Goal: Navigation & Orientation: Find specific page/section

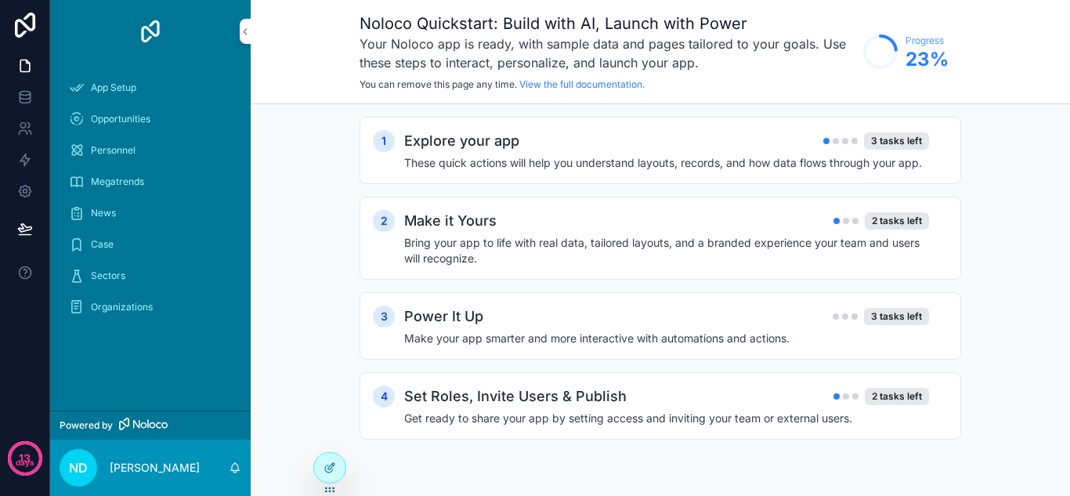
click at [985, 168] on div "1 Explore your app 3 tasks left These quick actions will help you understand la…" at bounding box center [660, 293] width 819 height 379
click at [146, 96] on div "App Setup" at bounding box center [150, 87] width 163 height 25
click at [146, 121] on span "Opportunities" at bounding box center [121, 119] width 60 height 13
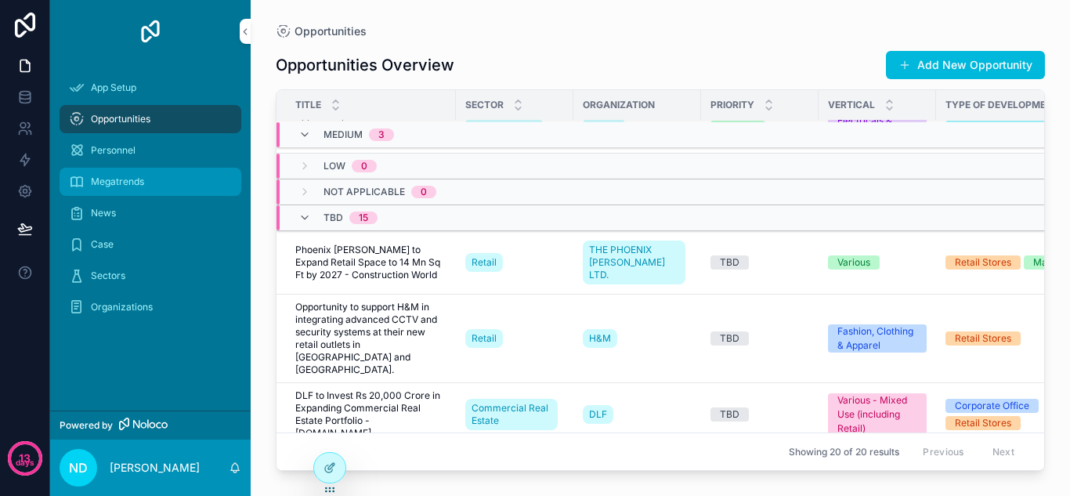
scroll to position [801, 0]
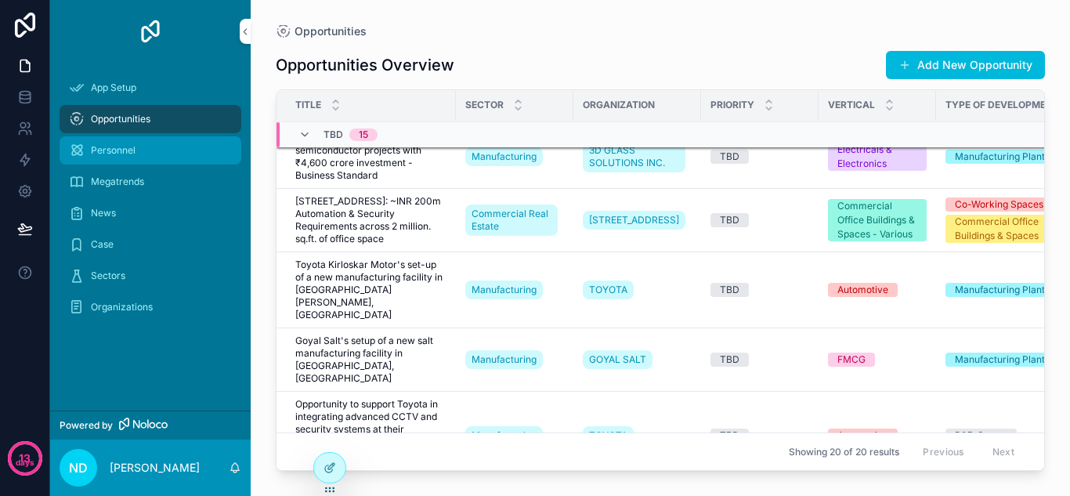
click at [172, 139] on div "Personnel" at bounding box center [150, 150] width 163 height 25
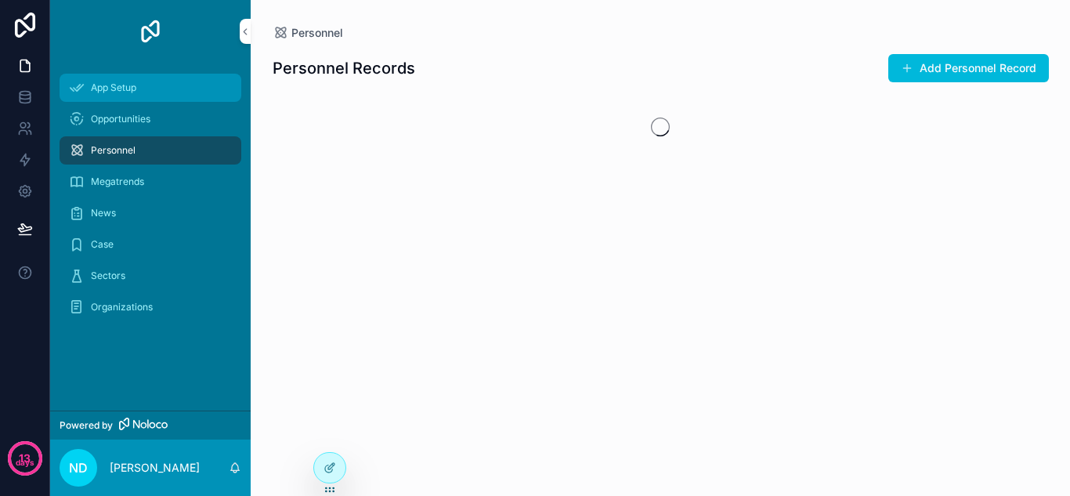
click at [175, 95] on div "App Setup" at bounding box center [150, 87] width 163 height 25
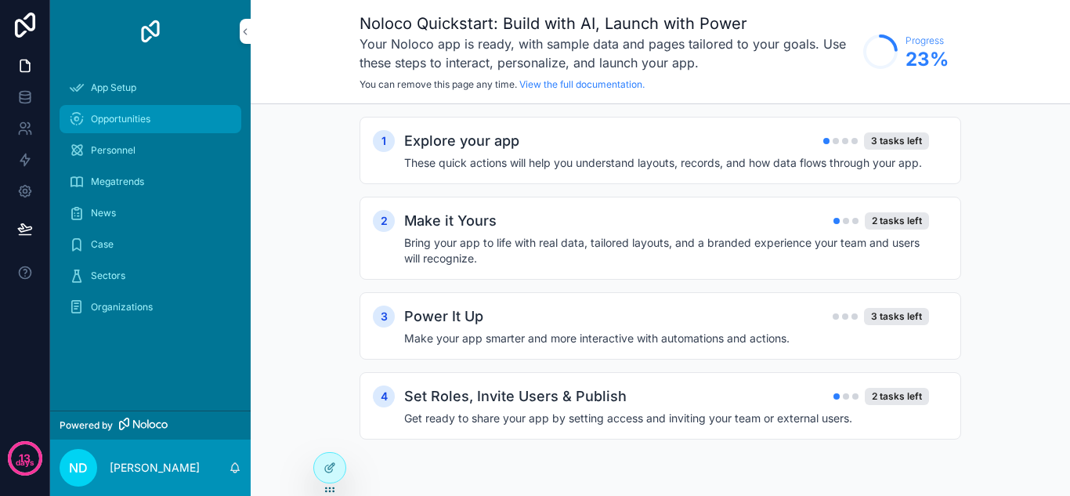
click at [188, 118] on div "Opportunities" at bounding box center [150, 118] width 163 height 25
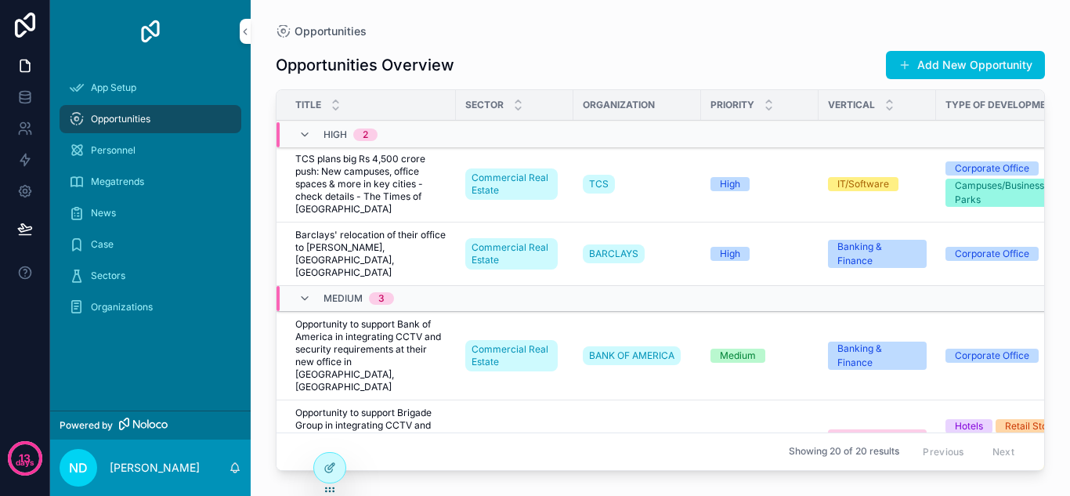
click at [267, 222] on div "Opportunities Opportunities Overview Add New Opportunity Title Sector Organizat…" at bounding box center [660, 238] width 819 height 477
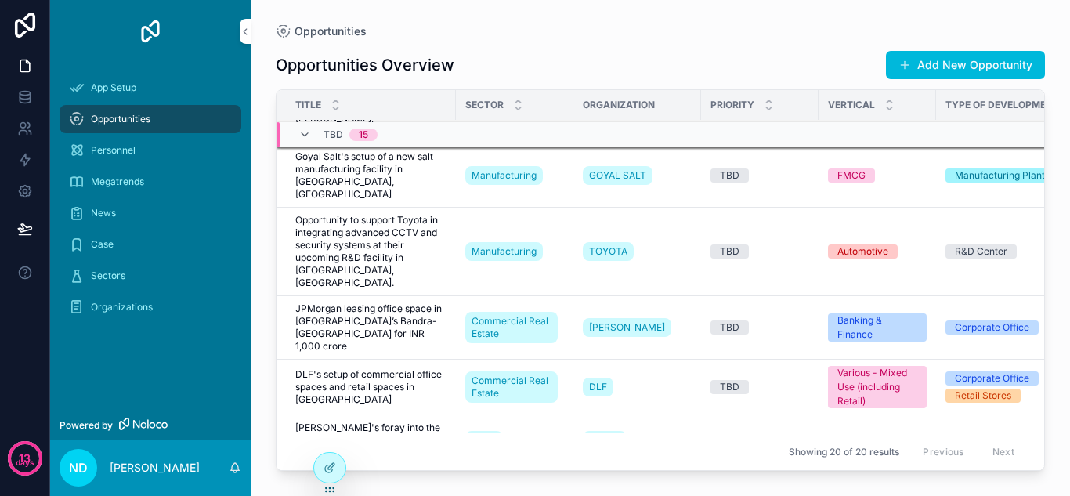
scroll to position [516, 0]
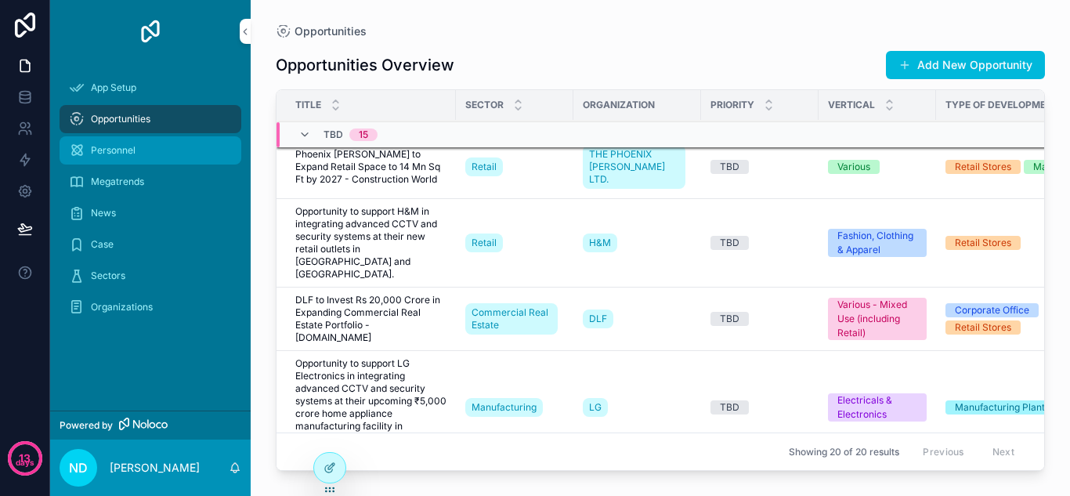
click at [157, 146] on div "Personnel" at bounding box center [150, 150] width 163 height 25
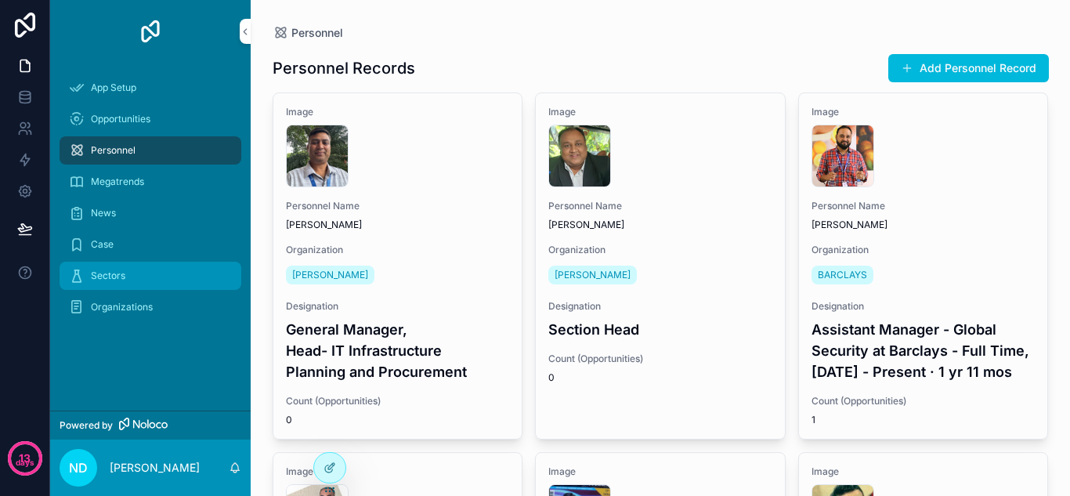
click at [153, 284] on div "Sectors" at bounding box center [150, 275] width 163 height 25
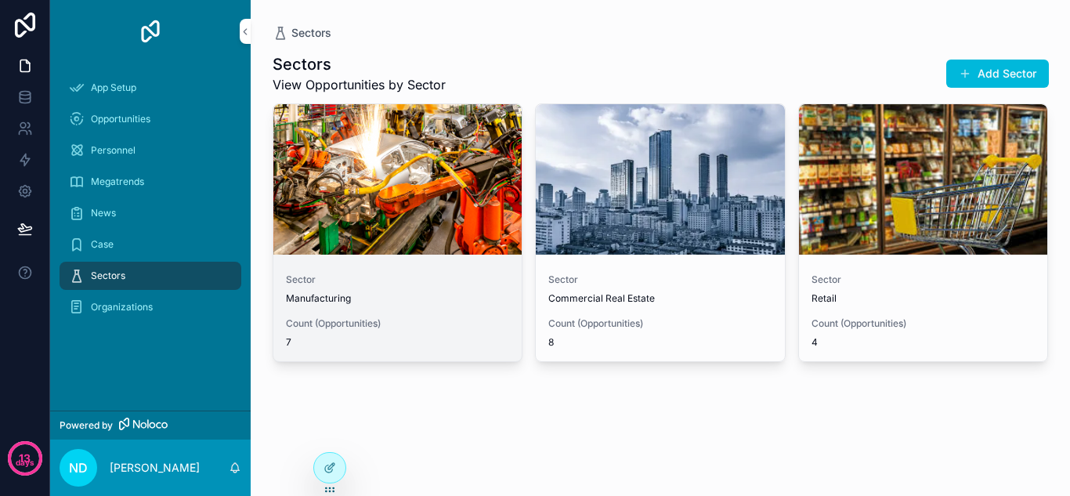
click at [356, 291] on div "Sector Manufacturing" at bounding box center [398, 288] width 224 height 31
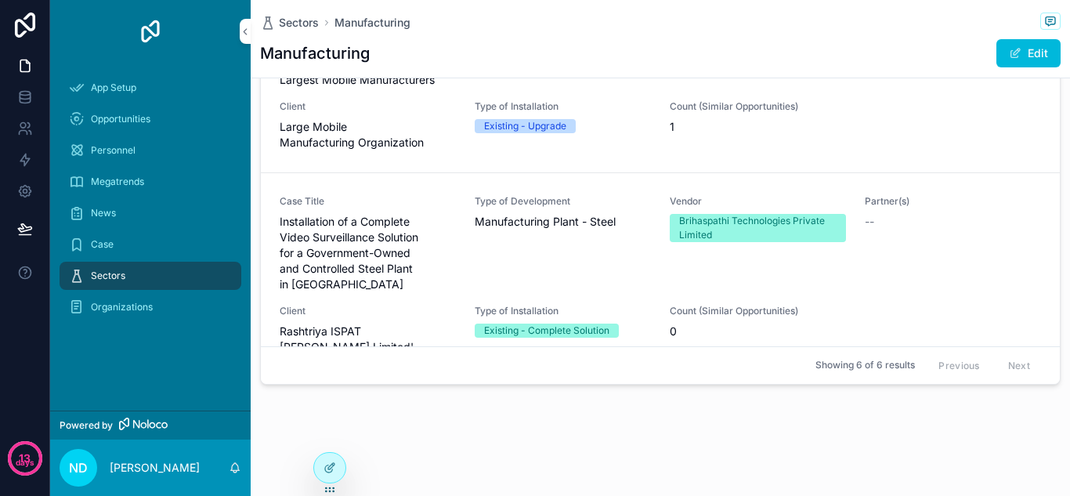
scroll to position [948, 0]
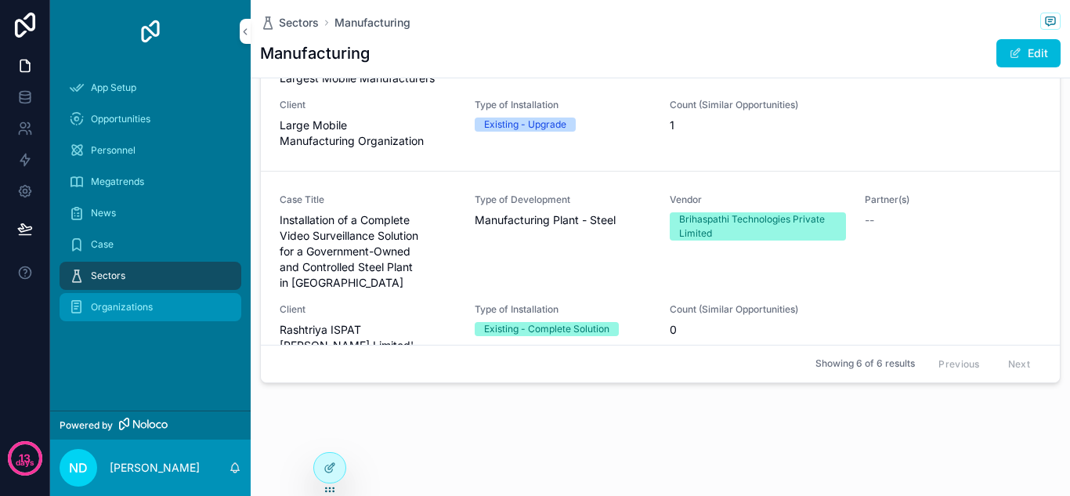
click at [125, 309] on span "Organizations" at bounding box center [122, 307] width 62 height 13
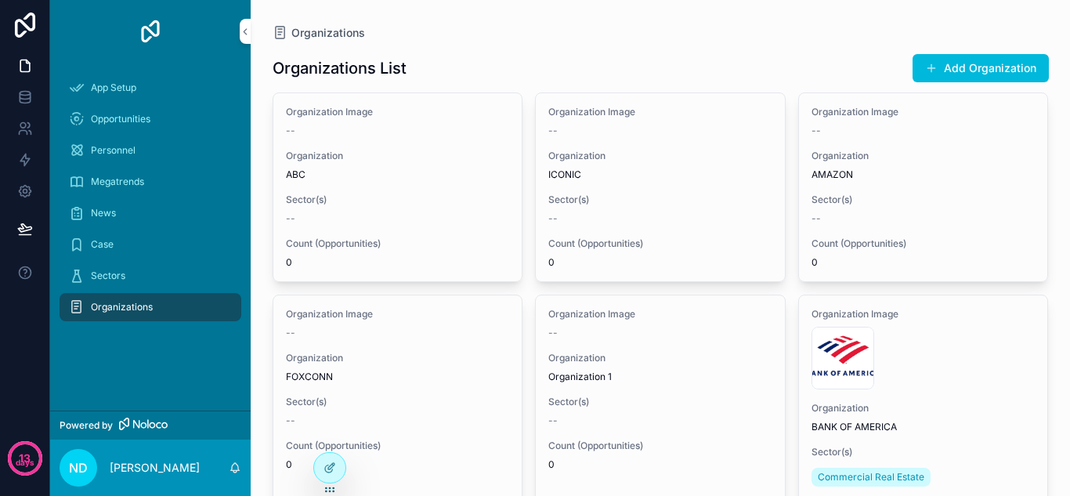
click at [137, 425] on icon "scrollable content" at bounding box center [136, 424] width 7 height 9
click at [190, 266] on div "Sectors" at bounding box center [150, 275] width 163 height 25
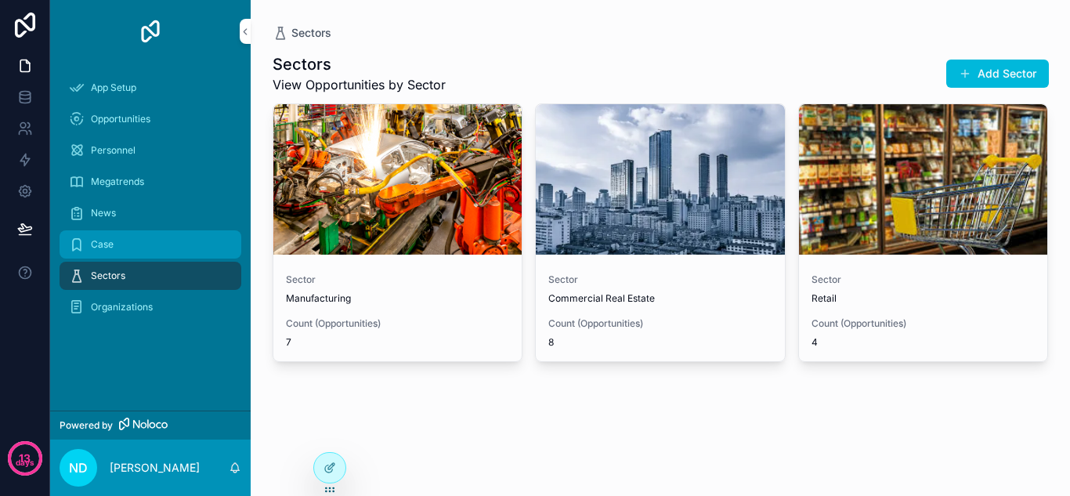
click at [187, 242] on div "Case" at bounding box center [150, 244] width 163 height 25
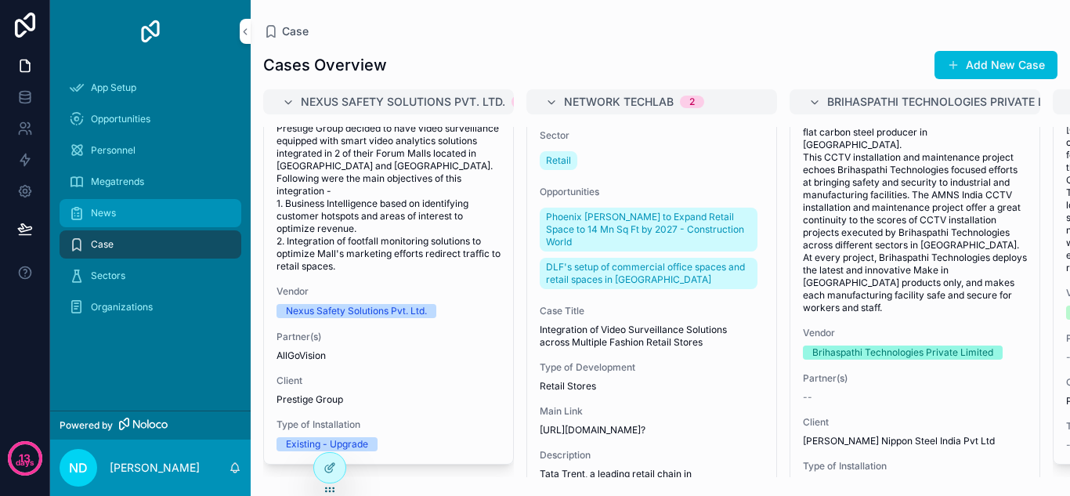
click at [144, 219] on div "News" at bounding box center [150, 212] width 163 height 25
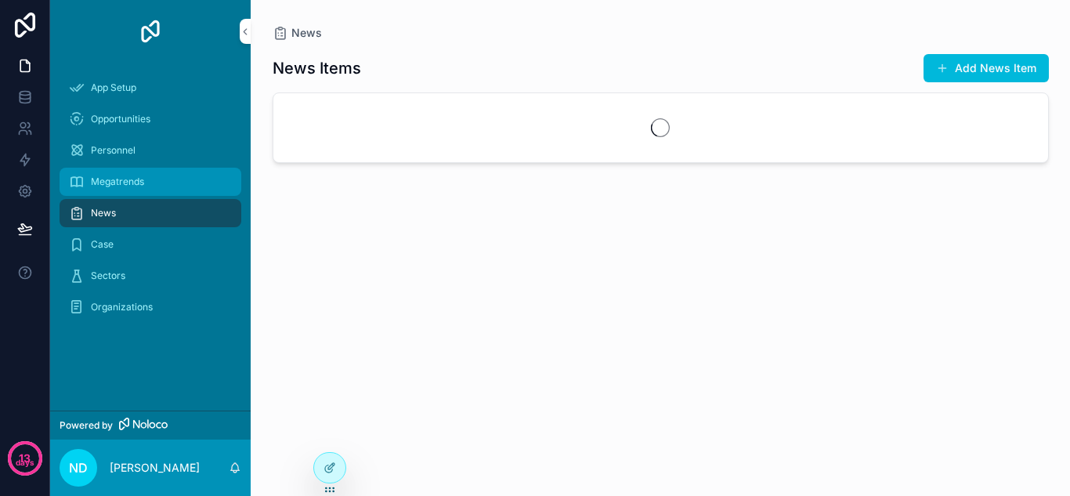
click at [143, 182] on span "Megatrends" at bounding box center [117, 181] width 53 height 13
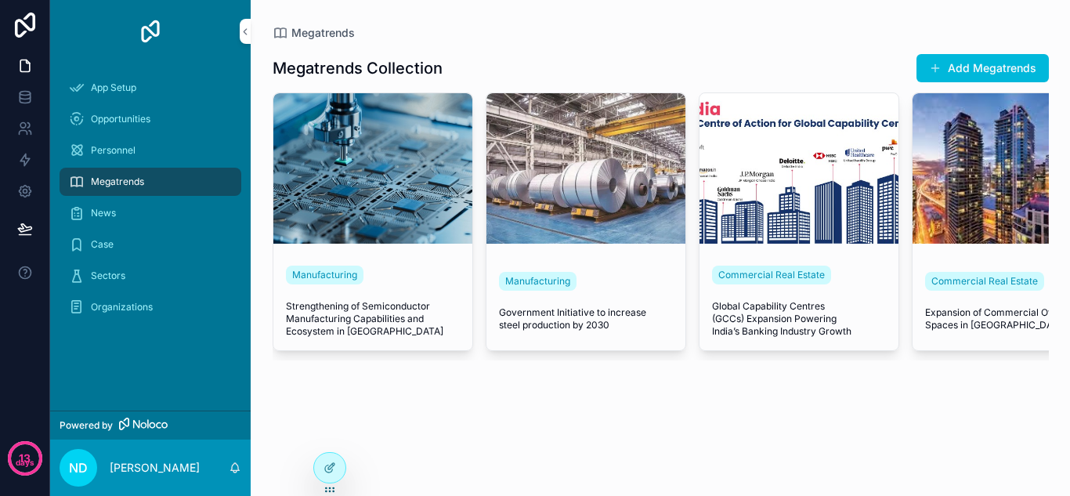
click at [655, 384] on div "Megatrends Collection Add Megatrends Manufacturing Strengthening of Semiconduct…" at bounding box center [661, 226] width 776 height 370
click at [167, 81] on div "App Setup" at bounding box center [150, 87] width 163 height 25
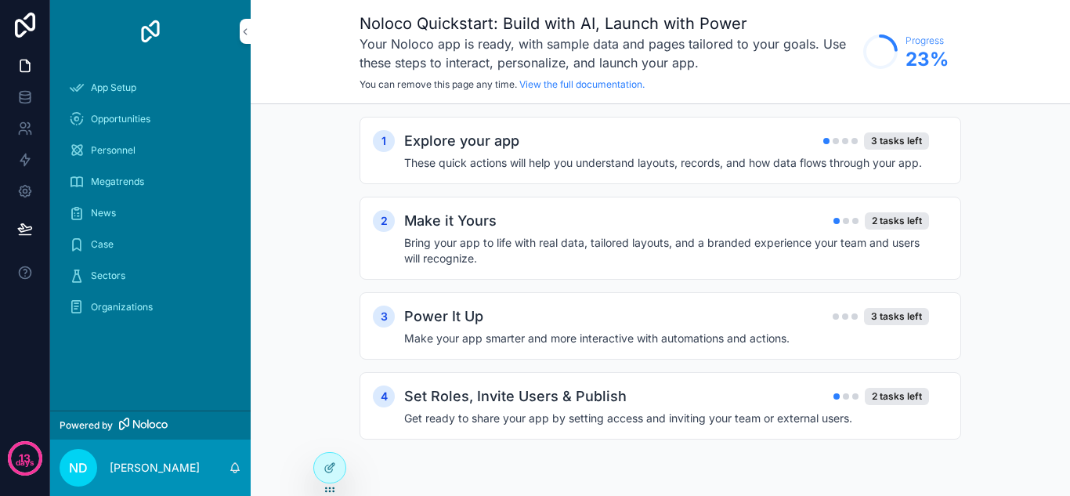
click at [308, 115] on div "1 Explore your app 3 tasks left These quick actions will help you understand la…" at bounding box center [660, 293] width 819 height 379
click at [338, 468] on div at bounding box center [329, 468] width 31 height 30
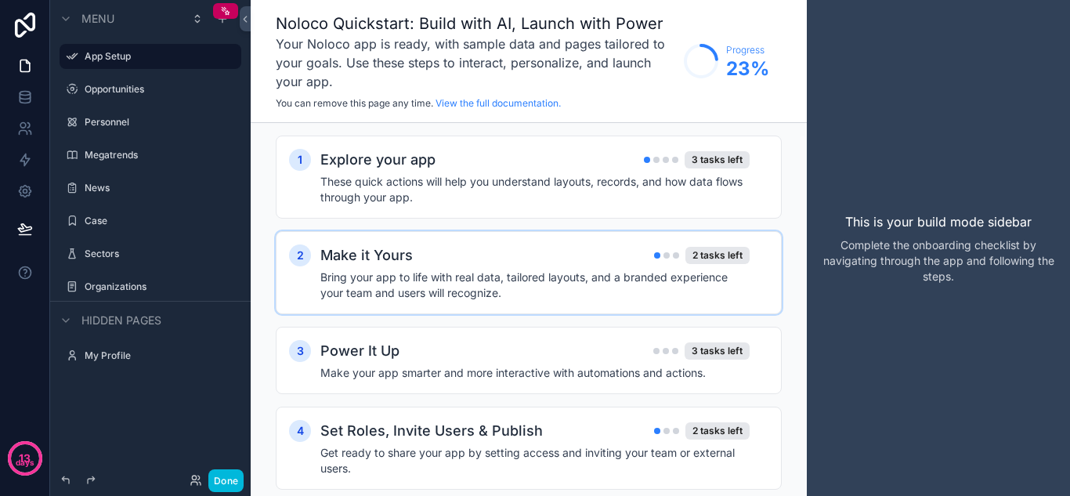
scroll to position [38, 0]
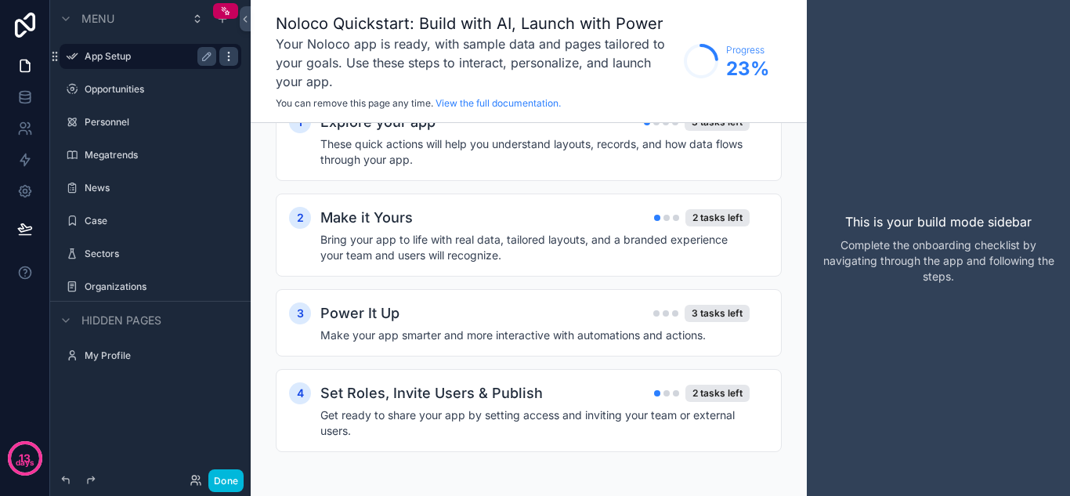
click at [227, 55] on icon "scrollable content" at bounding box center [228, 56] width 13 height 13
click at [272, 65] on icon at bounding box center [266, 67] width 13 height 13
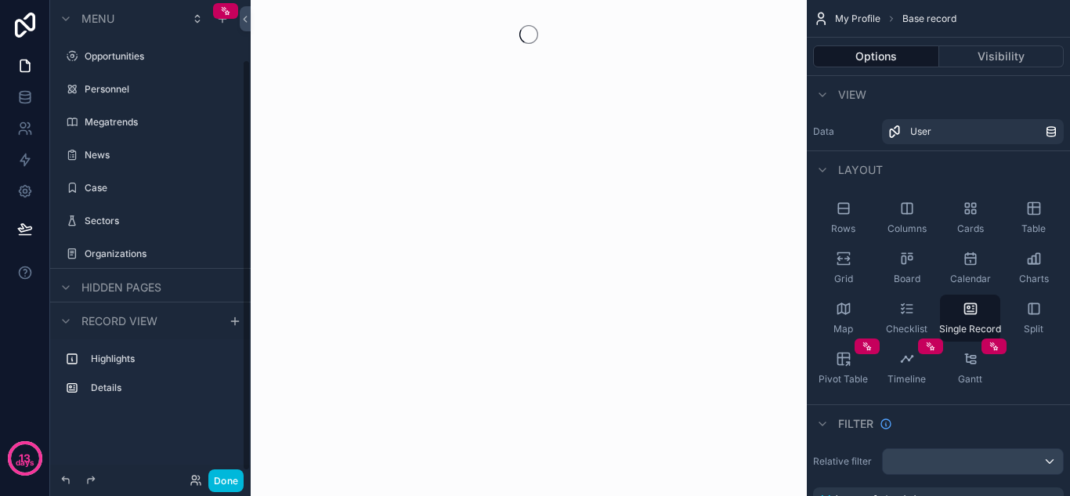
scroll to position [69, 0]
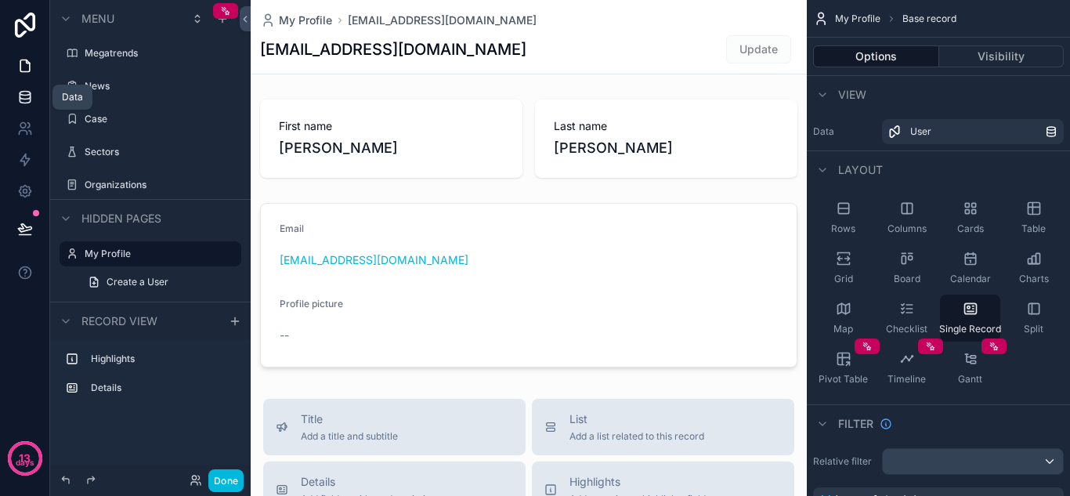
click at [42, 92] on link at bounding box center [24, 96] width 49 height 31
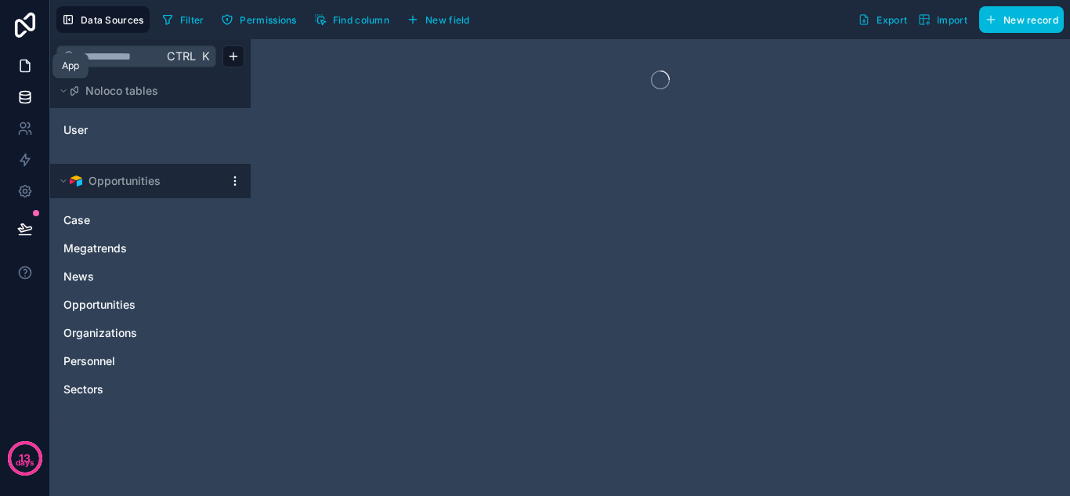
click at [29, 66] on icon at bounding box center [24, 66] width 9 height 12
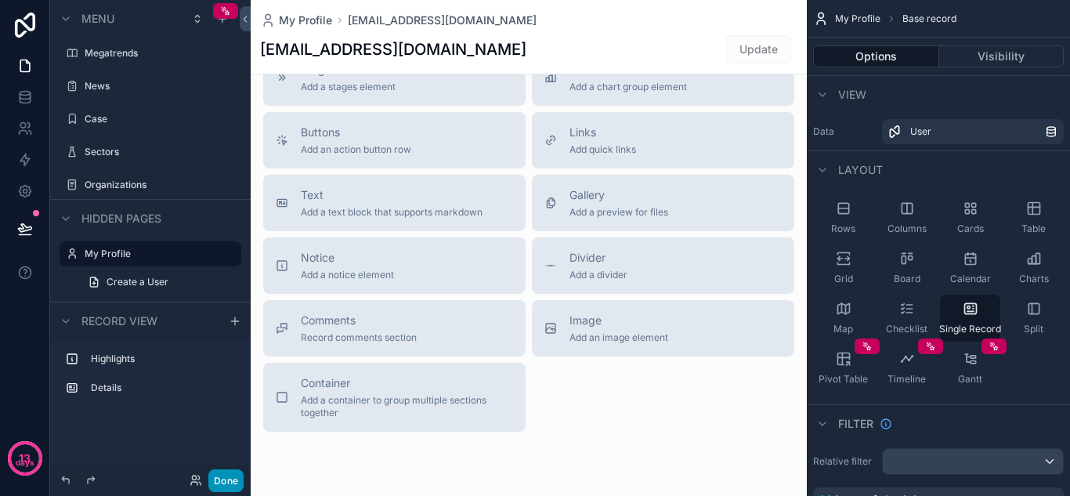
scroll to position [548, 0]
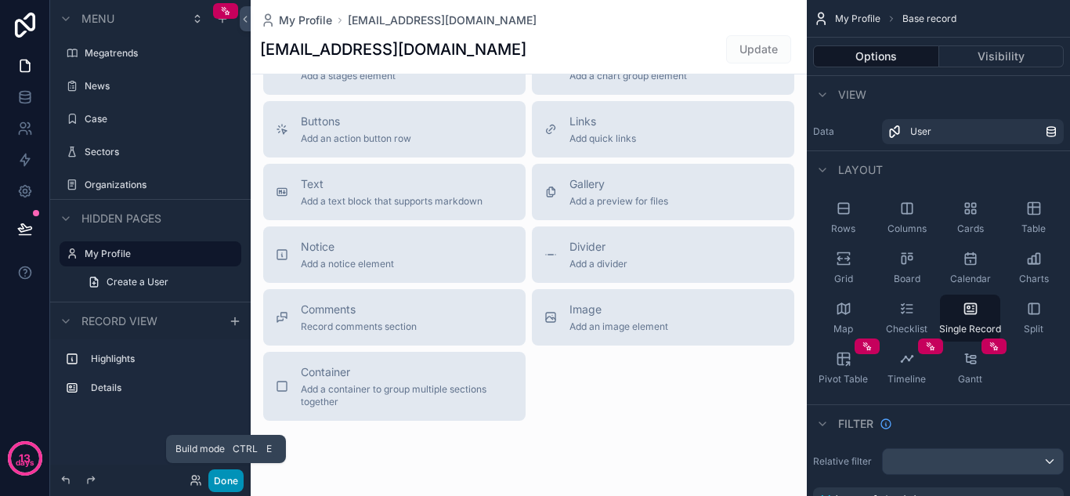
click at [231, 479] on button "Done" at bounding box center [225, 480] width 35 height 23
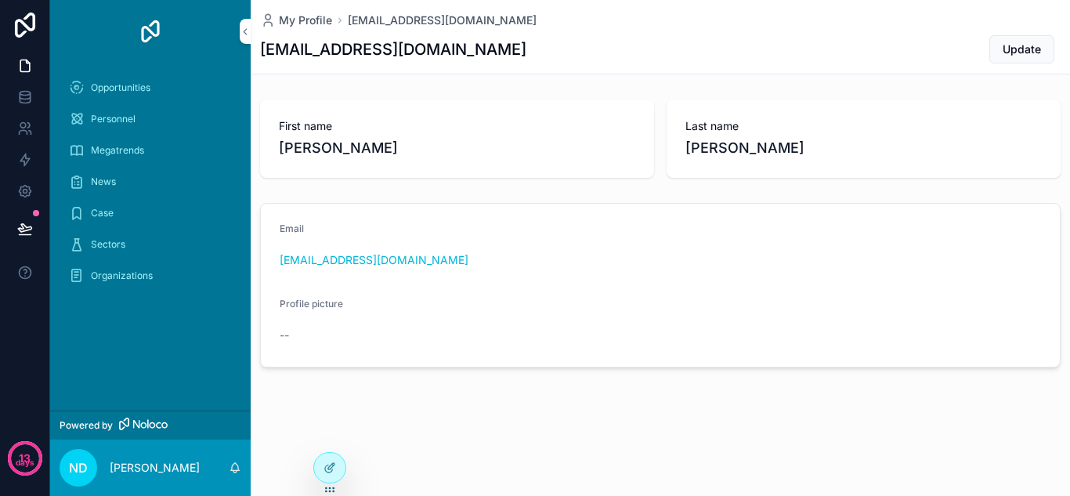
scroll to position [0, 0]
click at [439, 120] on span "First name" at bounding box center [457, 126] width 356 height 16
click at [489, 113] on div "First name [PERSON_NAME]" at bounding box center [457, 138] width 394 height 78
click at [509, 106] on div "First name [PERSON_NAME]" at bounding box center [457, 138] width 394 height 78
click at [587, 198] on div "Email [EMAIL_ADDRESS][DOMAIN_NAME] Profile picture --" at bounding box center [660, 285] width 819 height 177
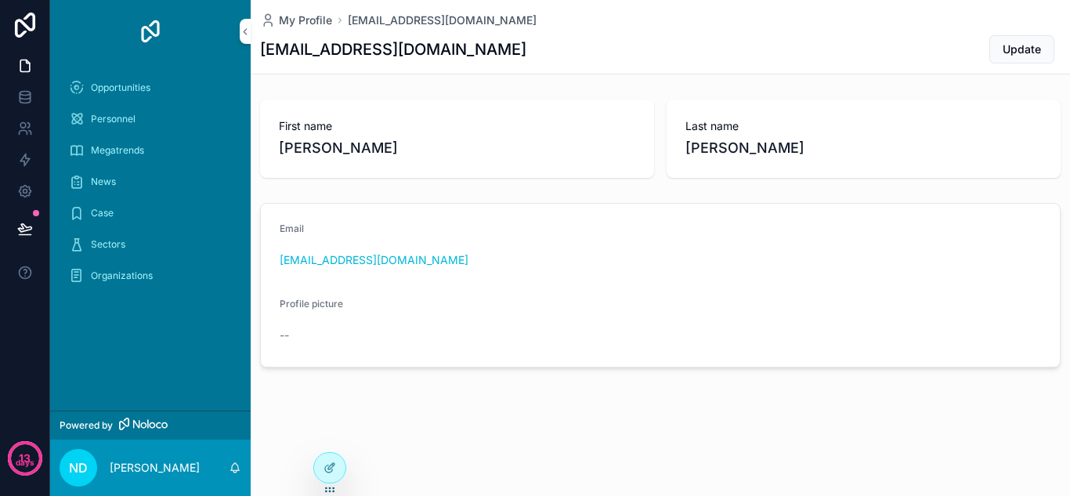
drag, startPoint x: 587, startPoint y: 198, endPoint x: 545, endPoint y: 274, distance: 86.9
click at [496, 273] on form "Email [EMAIL_ADDRESS][DOMAIN_NAME] Profile picture --" at bounding box center [660, 285] width 799 height 163
click at [549, 274] on form "Email [EMAIL_ADDRESS][DOMAIN_NAME] Profile picture --" at bounding box center [660, 285] width 799 height 163
drag, startPoint x: 595, startPoint y: 267, endPoint x: 626, endPoint y: 265, distance: 30.6
click at [596, 267] on div "[EMAIL_ADDRESS][DOMAIN_NAME]" at bounding box center [660, 260] width 761 height 16
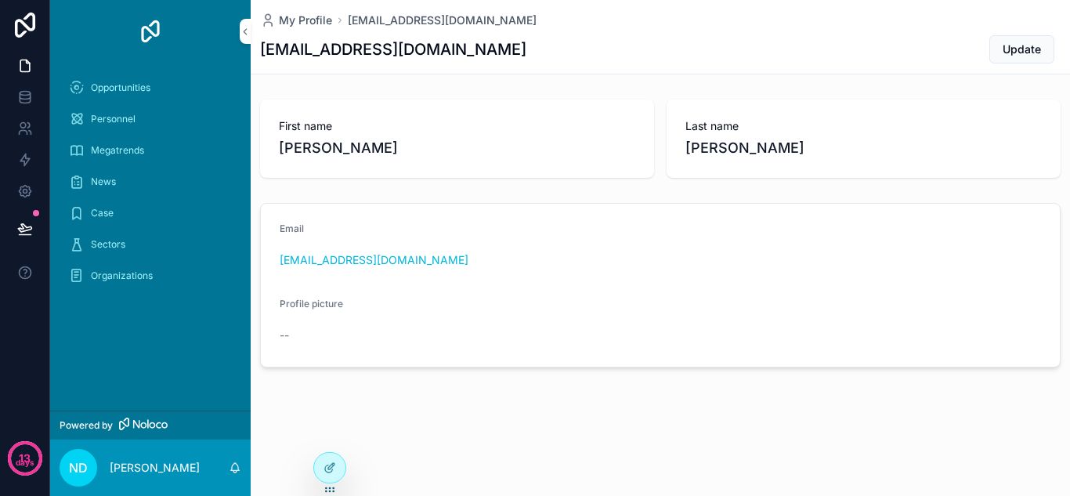
click at [626, 265] on div "[EMAIL_ADDRESS][DOMAIN_NAME]" at bounding box center [660, 260] width 761 height 16
click at [628, 256] on div "[EMAIL_ADDRESS][DOMAIN_NAME]" at bounding box center [660, 260] width 761 height 16
click at [129, 90] on span "Opportunities" at bounding box center [121, 87] width 60 height 13
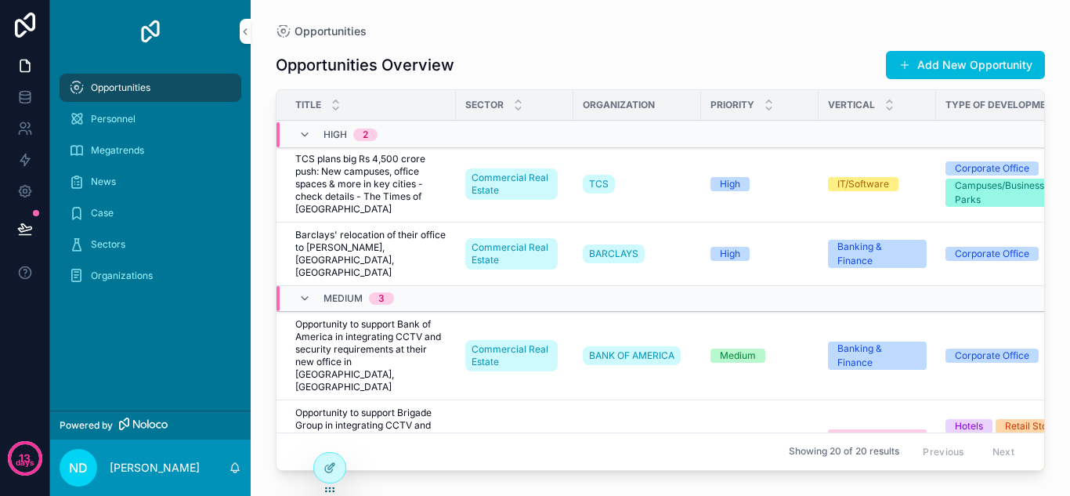
drag, startPoint x: 459, startPoint y: 12, endPoint x: 477, endPoint y: 16, distance: 18.4
click at [461, 13] on div "Opportunities Opportunities Overview Add New Opportunity Title Sector Organizat…" at bounding box center [660, 238] width 819 height 477
click at [529, 25] on div "Opportunities" at bounding box center [660, 31] width 769 height 13
click at [536, 25] on div "Opportunities" at bounding box center [660, 31] width 769 height 13
